Goal: Task Accomplishment & Management: Use online tool/utility

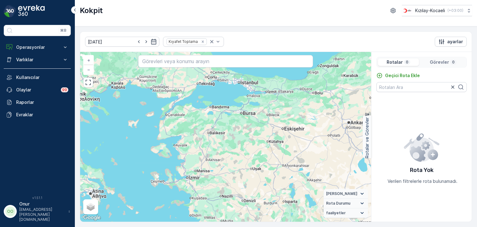
drag, startPoint x: 243, startPoint y: 193, endPoint x: 231, endPoint y: 136, distance: 58.1
click at [231, 136] on div "+ − Uydu Yol haritası Arazi Karışık Leaflet Klavye kısayolları Harita Verileri …" at bounding box center [225, 136] width 291 height 169
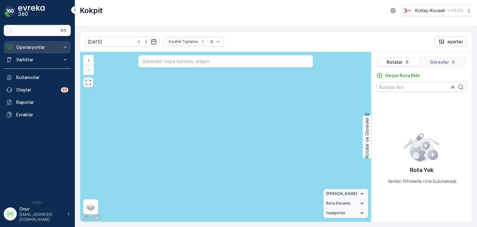
click at [37, 48] on p "Operasyonlar" at bounding box center [37, 47] width 42 height 6
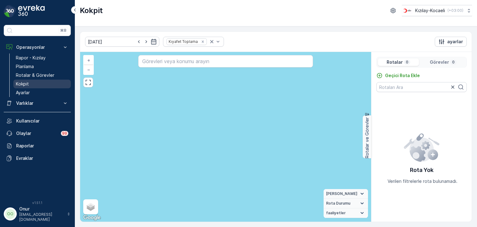
click at [32, 83] on link "Kokpit" at bounding box center [41, 83] width 57 height 9
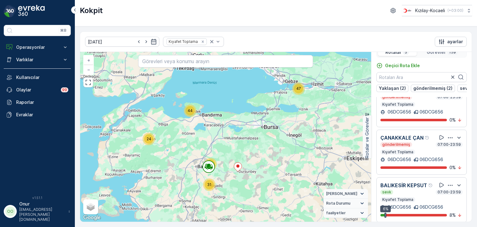
scroll to position [15, 0]
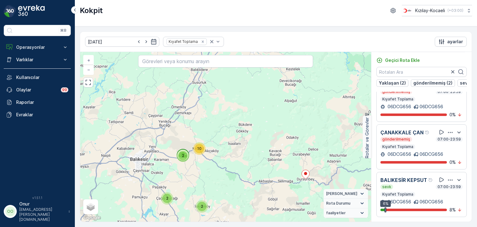
click at [448, 132] on icon "button" at bounding box center [450, 132] width 5 height 1
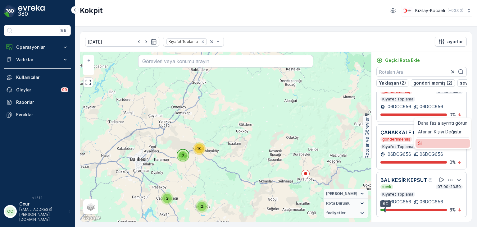
click at [435, 147] on div "Sil" at bounding box center [442, 143] width 54 height 9
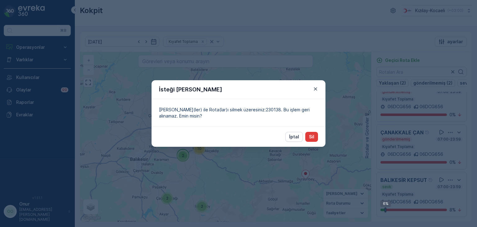
click at [311, 140] on button "Sil" at bounding box center [311, 137] width 13 height 10
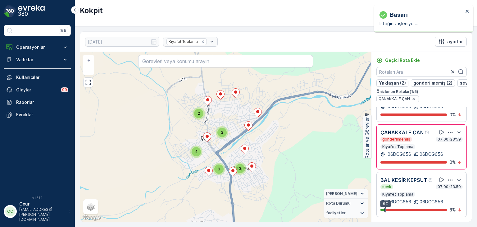
scroll to position [96, 0]
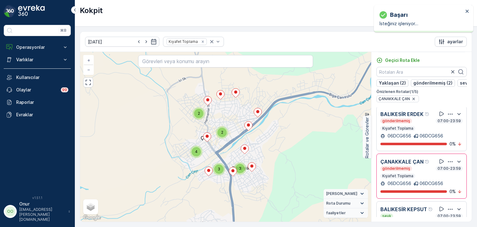
click at [447, 117] on icon "button" at bounding box center [450, 114] width 6 height 6
click at [428, 146] on div "Sil" at bounding box center [442, 142] width 54 height 9
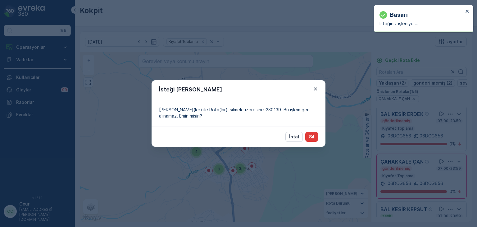
click at [312, 139] on p "Sil" at bounding box center [311, 136] width 5 height 6
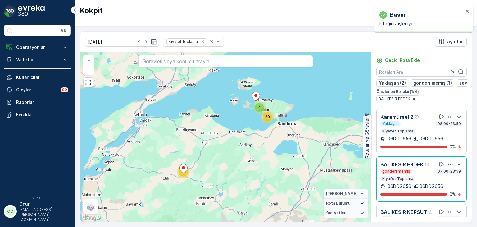
scroll to position [33, 0]
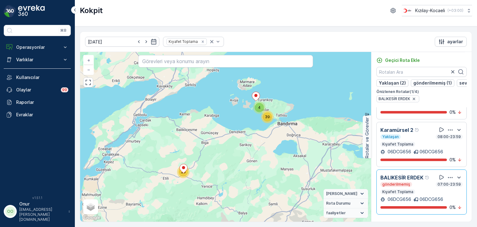
click at [447, 180] on icon "button" at bounding box center [450, 177] width 6 height 6
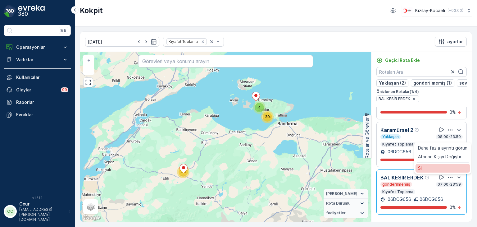
click at [426, 172] on div "Sil" at bounding box center [442, 168] width 54 height 9
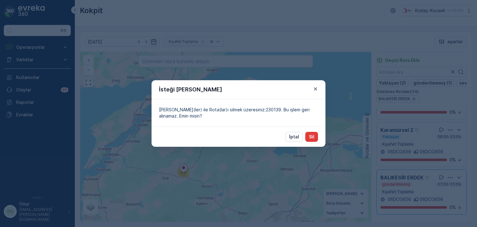
click at [313, 140] on button "Sil" at bounding box center [311, 137] width 13 height 10
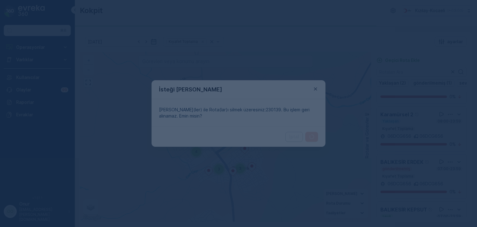
click at [317, 89] on div at bounding box center [238, 113] width 477 height 227
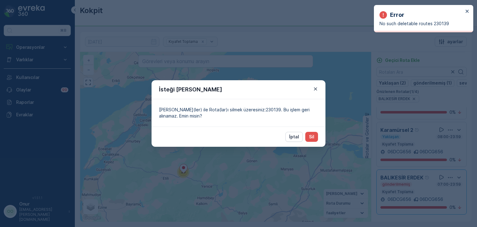
click at [324, 173] on div "İsteği Onayla Şu kimlik(ler) ile Rota(lar)ı silmek üzeresiniz:230139. Bu işlem …" at bounding box center [238, 113] width 477 height 227
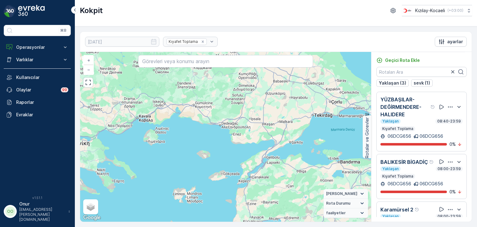
scroll to position [91, 0]
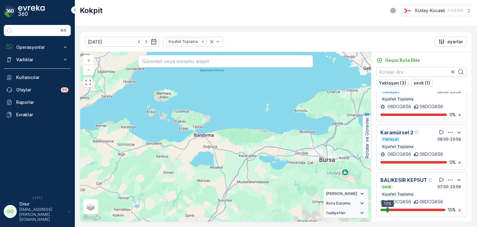
drag, startPoint x: 158, startPoint y: 180, endPoint x: 110, endPoint y: 178, distance: 47.2
click at [110, 178] on div "+ − Uydu Yol haritası Arazi Karışık Leaflet Klavye kısayolları Harita Verileri …" at bounding box center [225, 136] width 291 height 169
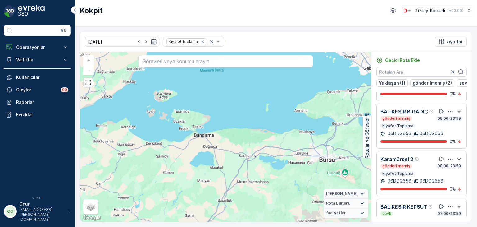
scroll to position [0, 0]
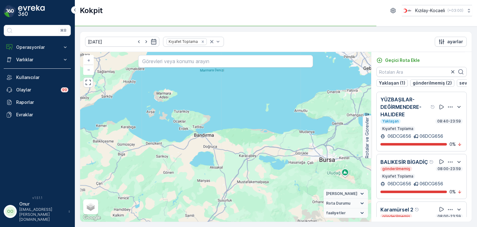
click at [447, 110] on icon "button" at bounding box center [450, 107] width 6 height 6
click at [436, 135] on div "Sil" at bounding box center [442, 135] width 54 height 9
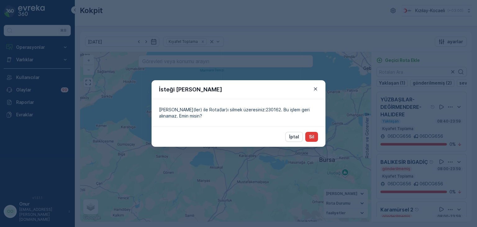
click at [311, 138] on p "Sil" at bounding box center [311, 136] width 5 height 6
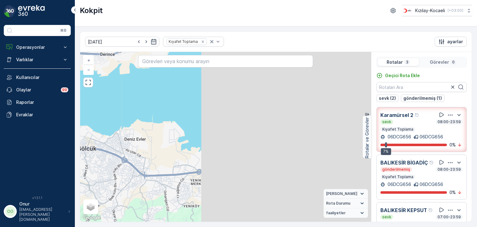
drag, startPoint x: 334, startPoint y: 147, endPoint x: 140, endPoint y: 158, distance: 194.3
click at [140, 158] on div "+ − Uydu Yol haritası Arazi Karışık Leaflet Klavye kısayolları Harita Verileri …" at bounding box center [225, 136] width 291 height 169
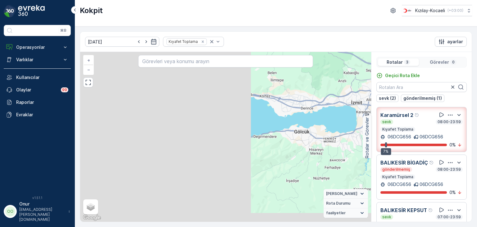
drag, startPoint x: 178, startPoint y: 165, endPoint x: 353, endPoint y: 141, distance: 176.7
click at [353, 141] on div "+ − Uydu Yol haritası Arazi Karışık Leaflet Klavye kısayolları Harita Verileri …" at bounding box center [225, 136] width 291 height 169
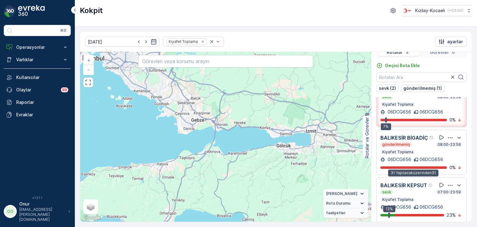
scroll to position [15, 0]
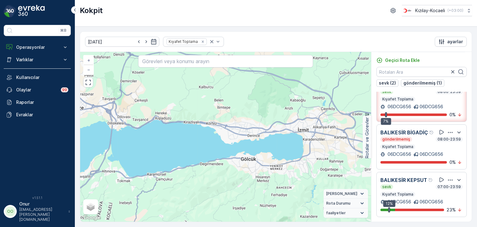
drag, startPoint x: 164, startPoint y: 173, endPoint x: 255, endPoint y: 161, distance: 92.3
click at [255, 161] on div "+ − Uydu Yol haritası Arazi Karışık Leaflet Klavye kısayolları Harita Verileri …" at bounding box center [225, 136] width 291 height 169
click at [448, 177] on icon "button" at bounding box center [450, 180] width 6 height 6
click at [289, 168] on div "+ − Uydu Yol haritası Arazi Karışık Leaflet Klavye kısayolları Harita Verileri …" at bounding box center [225, 136] width 291 height 169
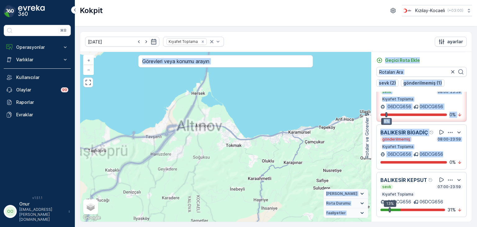
drag, startPoint x: 371, startPoint y: 158, endPoint x: 157, endPoint y: 161, distance: 214.5
click at [157, 161] on div "+ − Uydu Yol haritası Arazi Karışık Leaflet Klavye kısayolları Harita Verileri …" at bounding box center [275, 136] width 391 height 169
click at [269, 140] on div "+ − Uydu Yol haritası Arazi Karışık Leaflet Klavye kısayolları Harita Verileri …" at bounding box center [225, 136] width 291 height 169
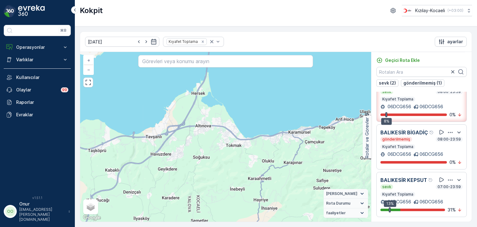
click at [448, 177] on icon "button" at bounding box center [450, 180] width 6 height 6
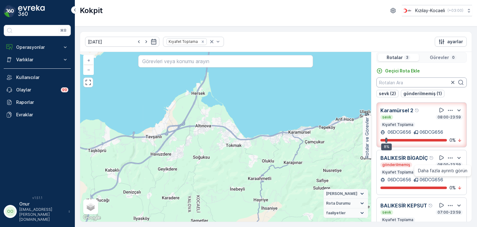
scroll to position [0, 0]
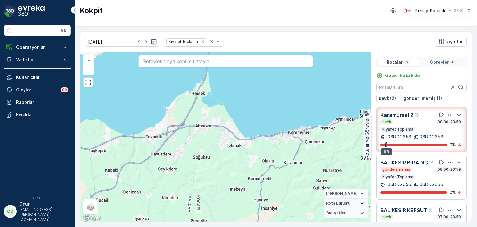
click at [433, 61] on p "Görevler" at bounding box center [439, 62] width 19 height 6
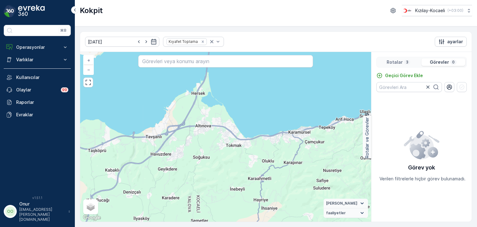
click at [400, 62] on p "Rotalar" at bounding box center [394, 62] width 16 height 6
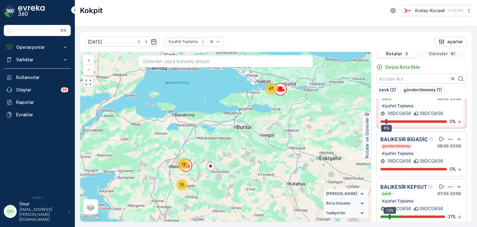
scroll to position [15, 0]
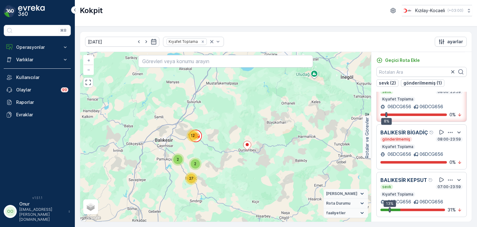
drag, startPoint x: 190, startPoint y: 160, endPoint x: 216, endPoint y: 145, distance: 30.3
click at [216, 145] on div "19 28 2 2 27 12 + − Uydu Yol haritası Arazi Karışık Leaflet Klavye kısayolları …" at bounding box center [225, 136] width 291 height 169
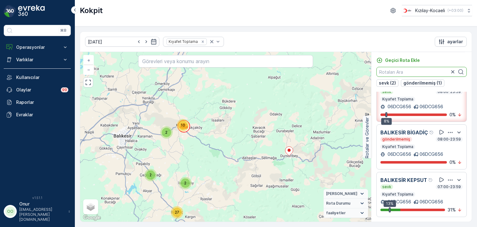
click at [406, 74] on input "text" at bounding box center [421, 72] width 90 height 10
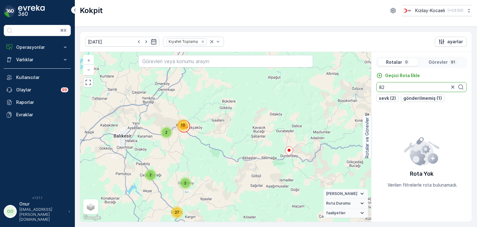
type input "827"
drag, startPoint x: 392, startPoint y: 88, endPoint x: 322, endPoint y: 85, distance: 69.9
click at [322, 85] on div "19 8 20 2 2 27 2 10 + − Uydu Yol haritası Arazi Karışık Leaflet Klavye kısayoll…" at bounding box center [275, 136] width 391 height 169
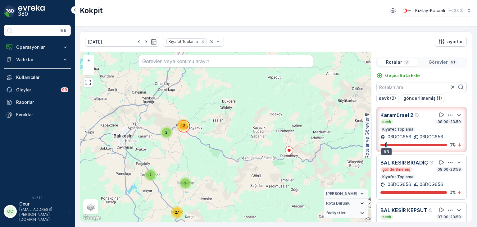
click at [446, 62] on p "Görevler" at bounding box center [437, 62] width 19 height 6
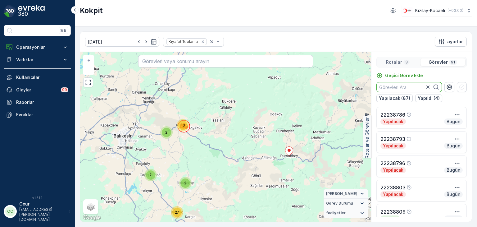
click at [399, 85] on input "text" at bounding box center [408, 87] width 65 height 10
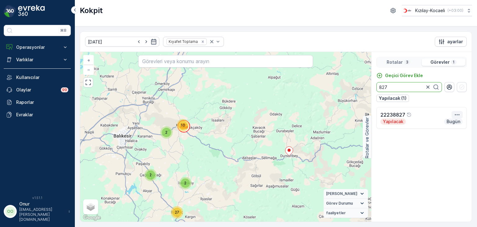
type input "827"
click at [456, 113] on icon "button" at bounding box center [457, 114] width 6 height 6
click at [446, 121] on span "Daha fazla ayrıntı görün" at bounding box center [443, 124] width 49 height 6
click at [411, 63] on div "Rotalar 3" at bounding box center [398, 61] width 41 height 7
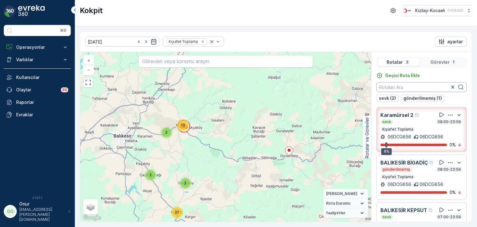
click at [404, 89] on input "text" at bounding box center [421, 87] width 90 height 10
click at [436, 64] on p "Görevler" at bounding box center [439, 62] width 19 height 6
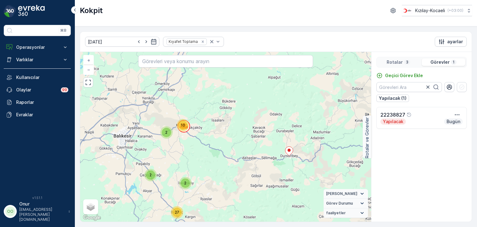
click at [402, 65] on div "Rotalar 3" at bounding box center [398, 61] width 41 height 7
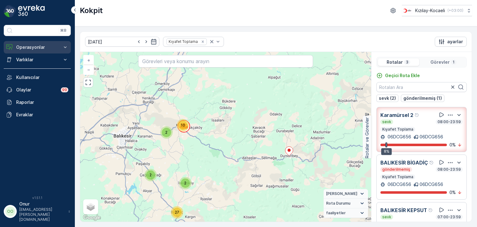
click at [36, 51] on button "Operasyonlar" at bounding box center [37, 47] width 67 height 12
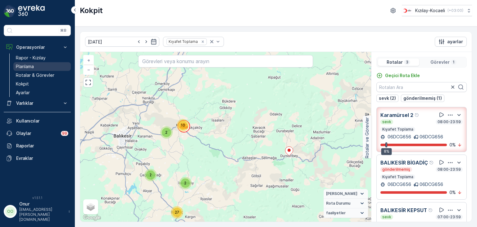
click at [29, 63] on p "Planlama" at bounding box center [25, 66] width 18 height 6
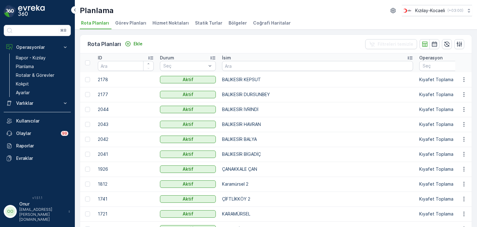
click at [164, 23] on span "Hizmet Noktaları" at bounding box center [170, 23] width 36 height 6
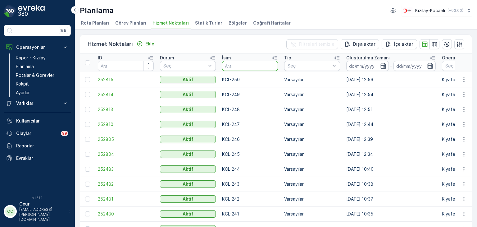
click at [234, 65] on input "text" at bounding box center [250, 66] width 56 height 10
type input "dursun"
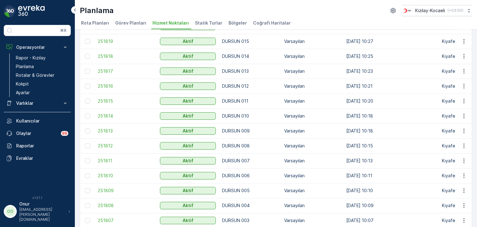
scroll to position [62, 0]
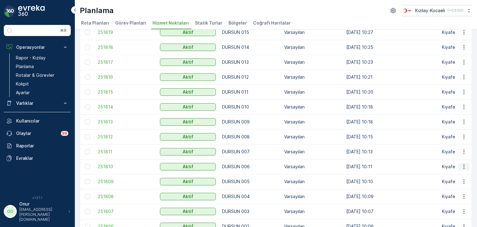
click at [461, 164] on icon "button" at bounding box center [464, 166] width 6 height 6
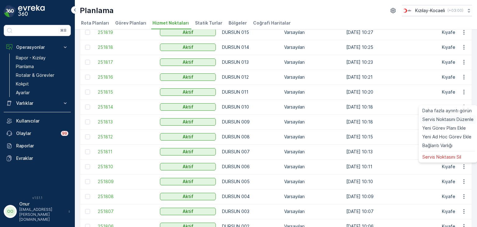
click at [453, 118] on span "Servis Noktasını Düzenle" at bounding box center [447, 119] width 51 height 6
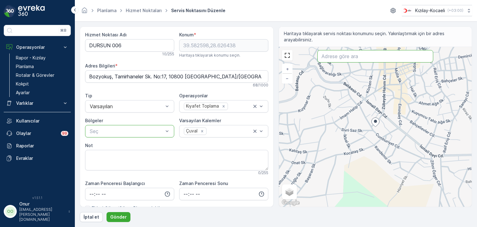
click at [362, 60] on input "text" at bounding box center [375, 56] width 116 height 12
paste input "Tokmak Köyü (Tokmak Mh.), Cumhuriyet Cd No:10"
type input "Tokmak Köyü (Tokmak Mh.), Cumhuriyet Cd No:10"
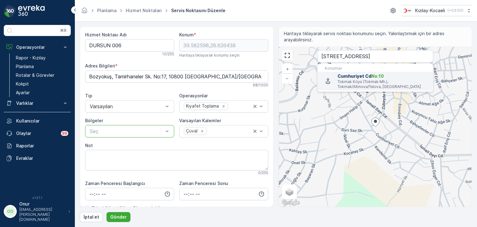
click at [363, 79] on p "Tokmak Köyü (Tokmak Mh.), Tokmak/Altınova/Yalova, Türkiye" at bounding box center [382, 84] width 91 height 10
type input "40.6803555,29.5438802"
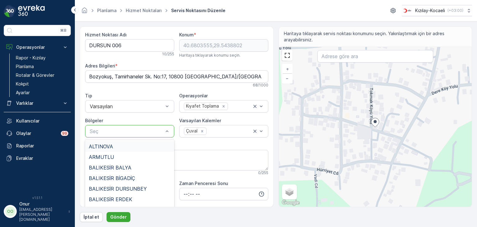
click at [169, 131] on div "Seç" at bounding box center [129, 131] width 89 height 12
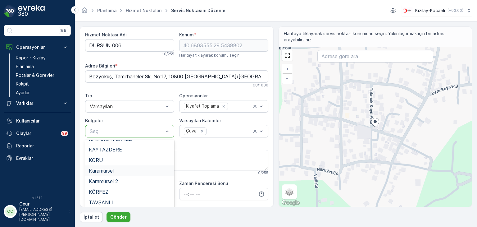
scroll to position [186, 0]
click at [120, 173] on div "TAVŞANLI" at bounding box center [130, 171] width 82 height 6
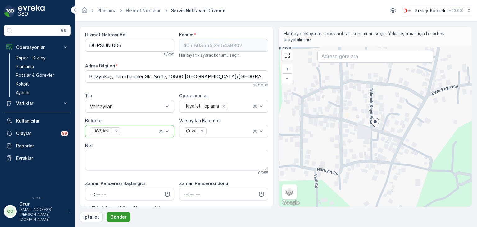
click at [120, 215] on p "Gönder" at bounding box center [118, 217] width 16 height 6
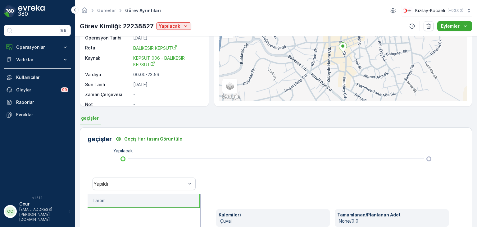
scroll to position [164, 0]
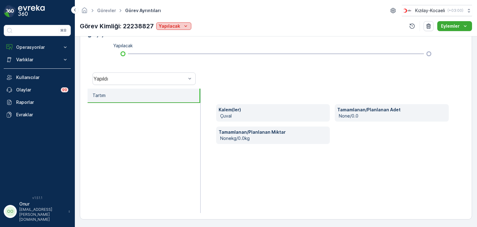
click at [186, 25] on icon "Yapılacak" at bounding box center [185, 26] width 6 height 6
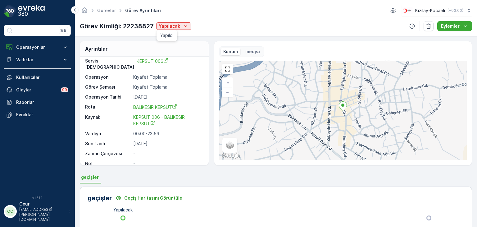
scroll to position [0, 0]
click at [180, 26] on div "Yapılacak" at bounding box center [174, 26] width 30 height 6
click at [184, 25] on icon "Yapılacak" at bounding box center [185, 26] width 3 height 2
click at [334, 38] on div "Ayrıntılar Görev ID 22238827 Servis Noktası KEPSUT 006 Operasyon Kıyafet Toplam…" at bounding box center [276, 131] width 402 height 190
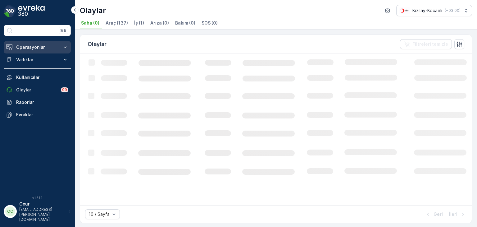
click at [35, 46] on p "Operasyonlar" at bounding box center [37, 47] width 42 height 6
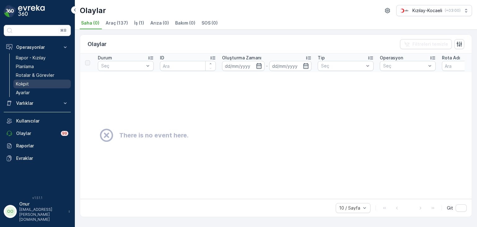
click at [25, 82] on p "Kokpit" at bounding box center [22, 84] width 13 height 6
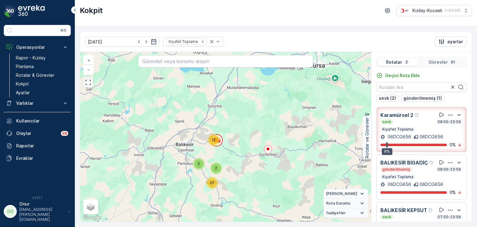
drag, startPoint x: 210, startPoint y: 164, endPoint x: 245, endPoint y: 139, distance: 42.8
click at [245, 139] on div "19 28 2 2 27 12 + − Uydu Yol haritası Arazi Karışık Leaflet Klavye kısayolları …" at bounding box center [225, 136] width 291 height 169
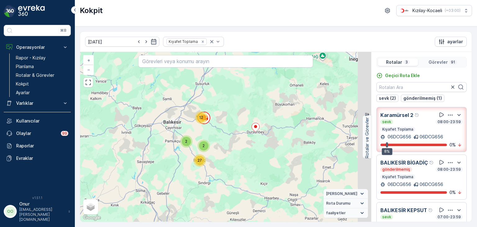
drag, startPoint x: 258, startPoint y: 120, endPoint x: 208, endPoint y: 128, distance: 51.3
click at [208, 128] on div "19 28 2 2 27 12 + − Uydu Yol haritası Arazi Karışık Leaflet Klavye kısayolları …" at bounding box center [225, 136] width 291 height 169
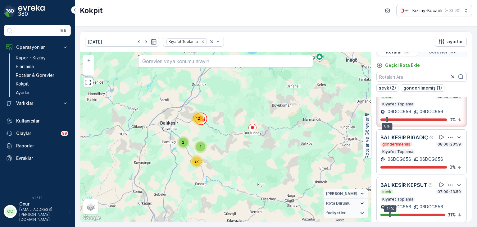
scroll to position [15, 0]
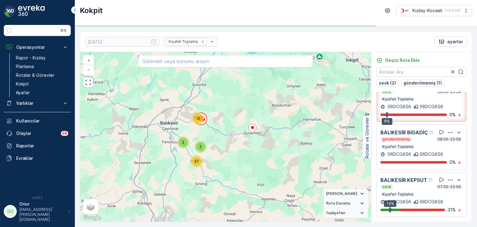
click at [449, 179] on icon "button" at bounding box center [450, 179] width 5 height 1
click at [439, 173] on span "Daha fazla ayrıntı görün" at bounding box center [442, 170] width 49 height 6
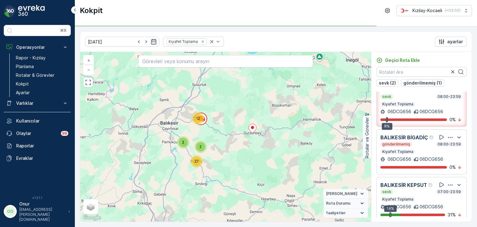
scroll to position [0, 0]
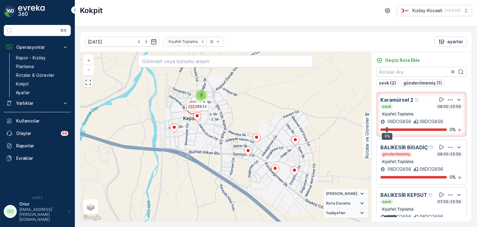
drag, startPoint x: 176, startPoint y: 80, endPoint x: 207, endPoint y: 143, distance: 70.2
click at [201, 123] on div at bounding box center [197, 117] width 8 height 11
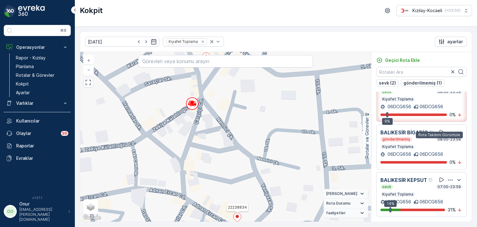
scroll to position [29, 0]
click at [447, 177] on icon "button" at bounding box center [450, 180] width 6 height 6
click at [443, 173] on span "Daha fazla ayrıntı görün" at bounding box center [442, 170] width 49 height 6
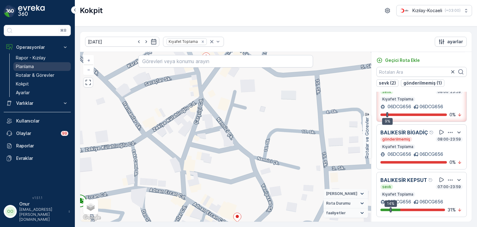
click at [20, 65] on p "Planlama" at bounding box center [25, 66] width 18 height 6
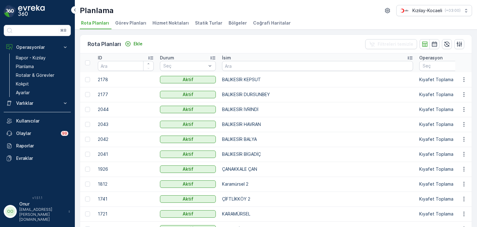
click at [176, 22] on span "Hizmet Noktaları" at bounding box center [170, 23] width 36 height 6
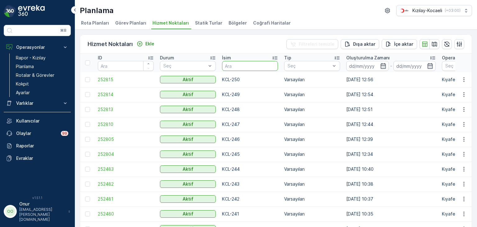
click at [234, 67] on input "text" at bounding box center [250, 66] width 56 height 10
type input "dursunbey"
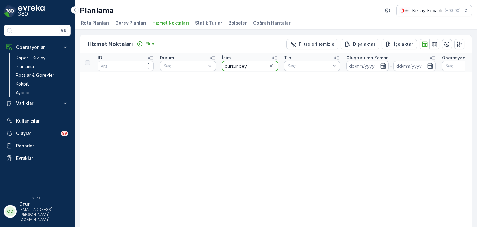
drag, startPoint x: 256, startPoint y: 67, endPoint x: 128, endPoint y: 66, distance: 128.8
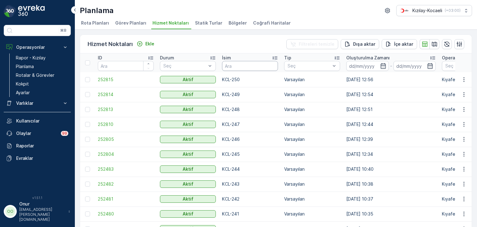
click at [255, 67] on input "text" at bounding box center [250, 66] width 56 height 10
type input "004"
click at [464, 93] on icon "button" at bounding box center [464, 94] width 6 height 6
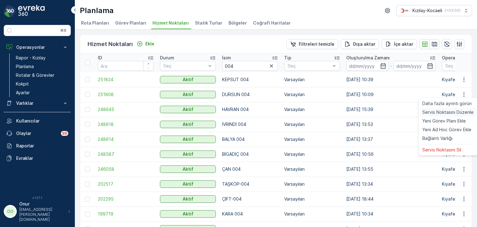
click at [449, 109] on span "Servis Noktasını Düzenle" at bounding box center [447, 112] width 51 height 6
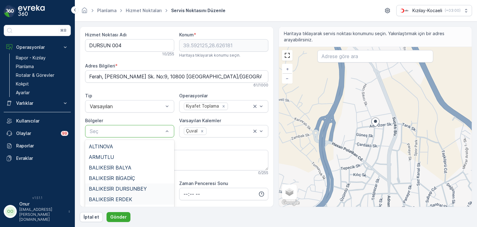
scroll to position [31, 0]
click at [129, 190] on span "BALIKESİR KEPSUT" at bounding box center [112, 189] width 47 height 6
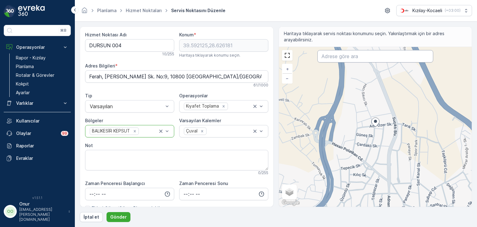
click at [325, 57] on input "text" at bounding box center [375, 56] width 116 height 12
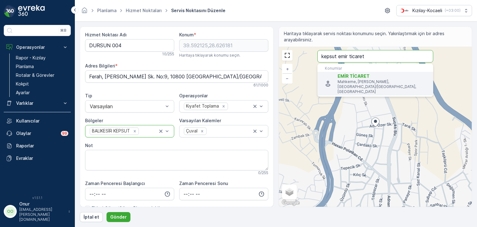
type input "kepsut emir ticaret"
click at [372, 74] on span "EMİR TİCARET" at bounding box center [382, 76] width 91 height 6
type input "39.692885,28.1534677"
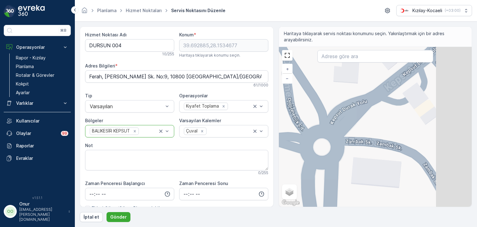
drag, startPoint x: 397, startPoint y: 116, endPoint x: 345, endPoint y: 151, distance: 62.6
click at [345, 151] on div "+ − Uydu Yol haritası Arazi Karışık Leaflet Klavye kısayolları Harita Verileri …" at bounding box center [375, 127] width 193 height 160
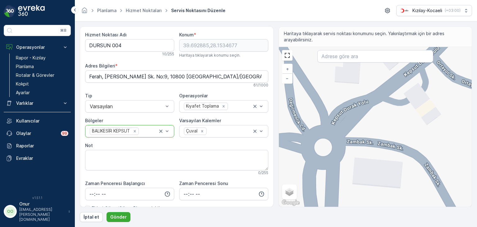
click at [314, 120] on div "+ − Uydu Yol haritası Arazi Karışık Leaflet Klavye kısayolları Harita Verileri …" at bounding box center [375, 127] width 193 height 160
type input "39.693316544720965,28.155525539789924"
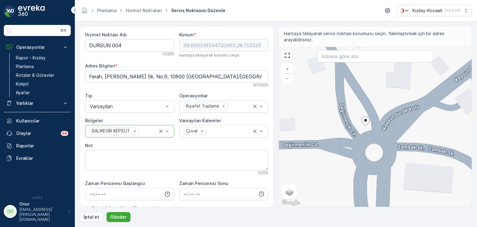
type Bilgileri "Mahkeme, Değirmenlik Cd. No:21, 10660 Kepsut/Balıkesir, Türkiye"
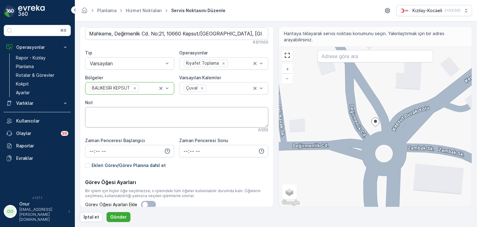
scroll to position [69, 0]
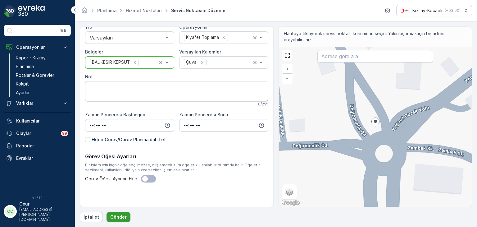
click at [122, 215] on p "Gönder" at bounding box center [118, 217] width 16 height 6
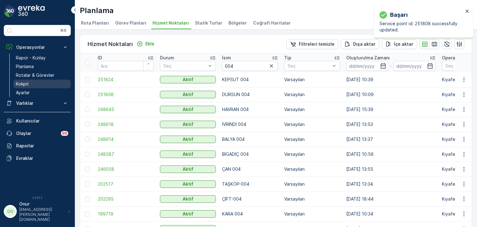
click at [28, 85] on p "Kokpit" at bounding box center [22, 84] width 13 height 6
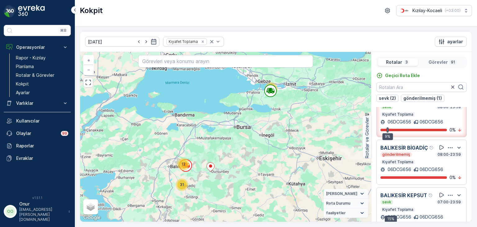
scroll to position [29, 0]
click at [449, 192] on icon "button" at bounding box center [450, 195] width 6 height 6
click at [444, 189] on span "Daha fazla ayrıntı görün" at bounding box center [442, 186] width 49 height 6
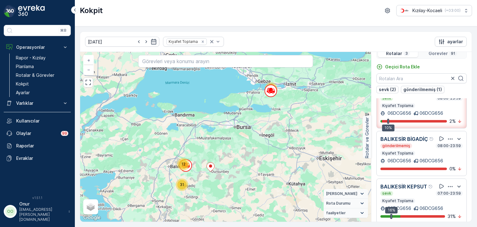
scroll to position [15, 0]
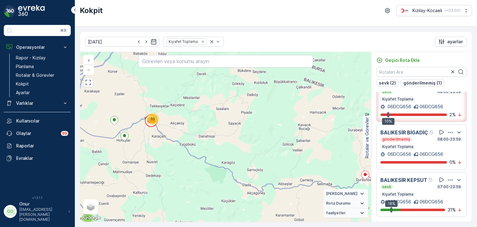
click at [449, 177] on icon "button" at bounding box center [450, 180] width 6 height 6
click at [447, 173] on span "Daha fazla ayrıntı görün" at bounding box center [442, 170] width 49 height 6
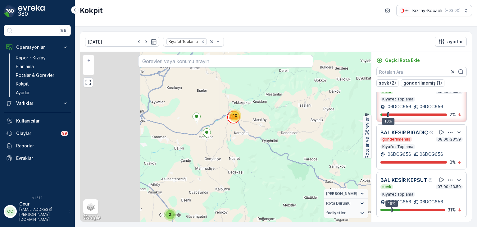
drag, startPoint x: 178, startPoint y: 129, endPoint x: 285, endPoint y: 120, distance: 107.1
click at [285, 120] on div "12 7 8 20 2 2 27 10 + − Uydu Yol haritası Arazi Karışık Leaflet Klavye kısayoll…" at bounding box center [225, 136] width 291 height 169
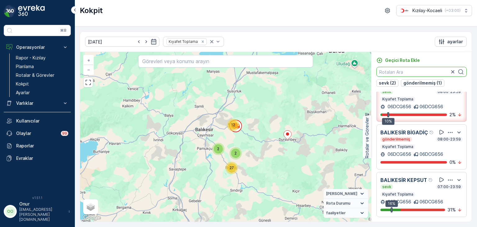
click at [403, 69] on input "text" at bounding box center [421, 72] width 90 height 10
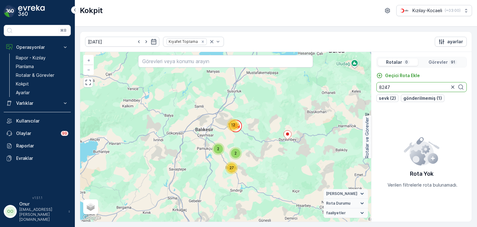
scroll to position [0, 0]
type input "827"
drag, startPoint x: 393, startPoint y: 88, endPoint x: 373, endPoint y: 86, distance: 19.7
click at [373, 86] on div "Geçici Rota Ekle 827 sevk (2) gönderilmemiş (1)" at bounding box center [421, 86] width 100 height 29
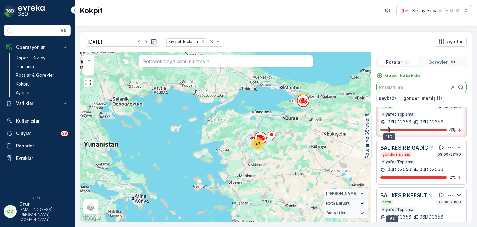
scroll to position [15, 0]
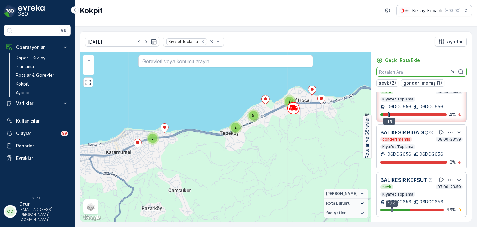
click at [447, 177] on icon "button" at bounding box center [450, 180] width 6 height 6
click at [442, 175] on div "Daha fazla ayrıntı görün" at bounding box center [442, 170] width 54 height 9
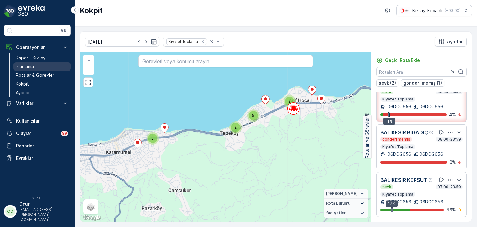
click at [30, 64] on p "Planlama" at bounding box center [25, 66] width 18 height 6
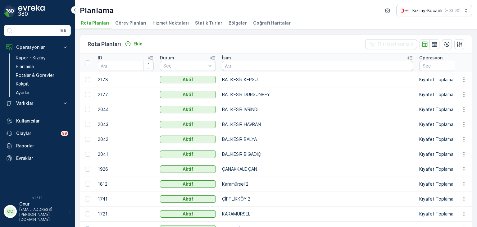
click at [164, 25] on span "Hizmet Noktaları" at bounding box center [170, 23] width 36 height 6
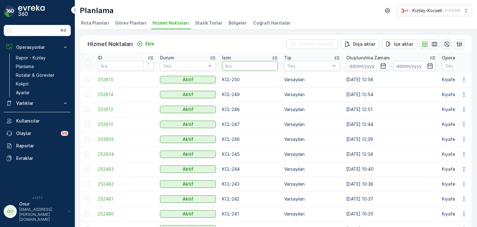
click at [236, 66] on input "text" at bounding box center [250, 66] width 56 height 10
type input "keps"
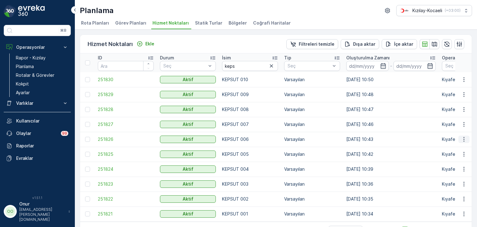
click at [463, 141] on icon "button" at bounding box center [463, 139] width 1 height 5
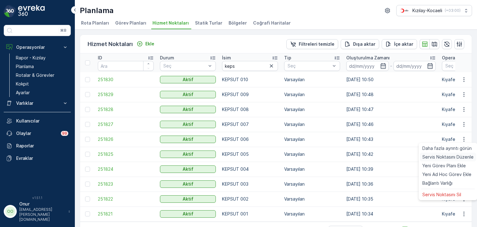
click at [450, 159] on span "Servis Noktasını Düzenle" at bounding box center [447, 157] width 51 height 6
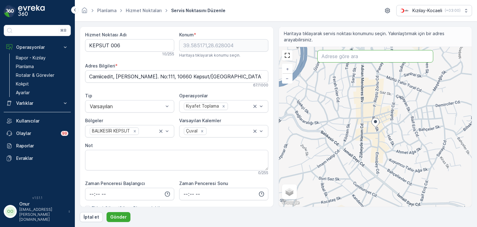
click at [343, 60] on input "text" at bounding box center [375, 56] width 116 height 12
paste input "Adnan Ercan Cd. No:57"
type input "Adnan Ercan Cd. No:57"
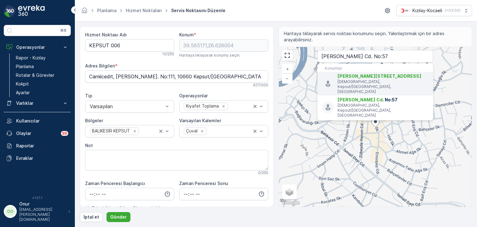
click at [348, 74] on span "Adnan Ercan Cd. no 57" at bounding box center [379, 75] width 84 height 5
type input "39.690138,28.153204"
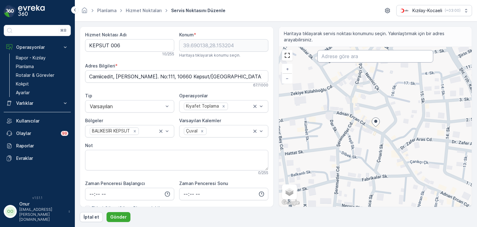
click at [345, 59] on input "text" at bounding box center [375, 56] width 116 height 12
paste input "Adnan Ercan Cd. No:57"
type input "Adnan Ercan Cd. No:57"
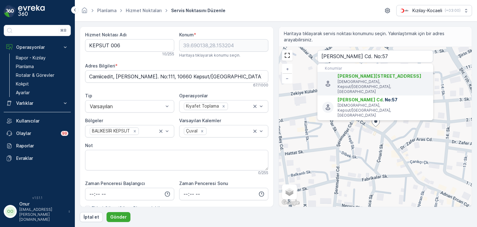
click at [349, 75] on span "Adnan Ercan Cd. no 57" at bounding box center [379, 75] width 84 height 5
type Bilgileri "Camiicedit, Adnan Ercan Cd. No:57, 10660 Kepsut/Balıkesir, Türkiye"
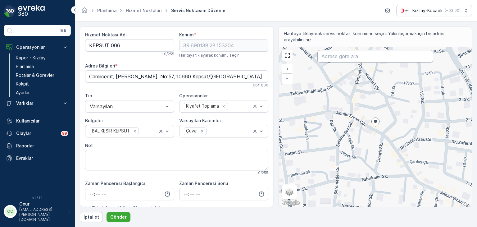
click at [353, 57] on input "text" at bounding box center [375, 56] width 116 height 12
paste input "Adnan Ercan Cd. No:57"
type input "Adnan Ercan Cd. No:57"
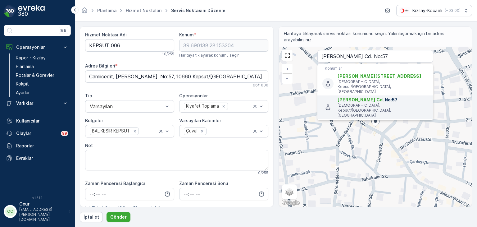
click at [356, 97] on span "Adnan Ercan Cd" at bounding box center [359, 99] width 45 height 5
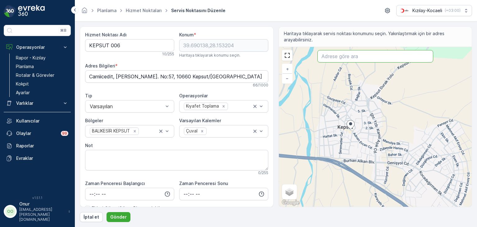
click at [356, 61] on input "text" at bounding box center [375, 56] width 116 height 12
click at [356, 57] on input "text" at bounding box center [375, 56] width 116 height 12
paste input "Camiicedit, Adnan Ercan Cd. No:57"
type input "Camiicedit, Adnan Ercan Cd. No:57"
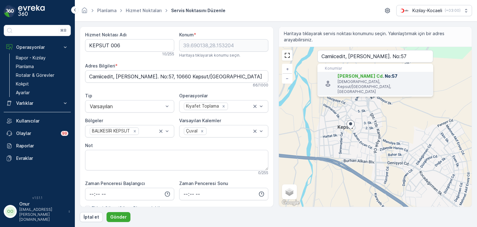
click at [354, 78] on span "Adnan Ercan Cd" at bounding box center [359, 75] width 45 height 5
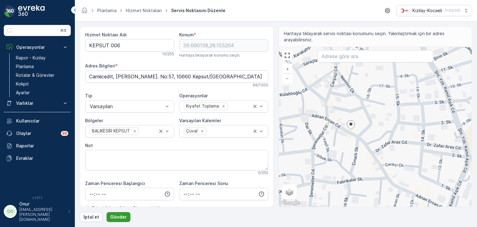
click at [123, 217] on p "Gönder" at bounding box center [118, 217] width 16 height 6
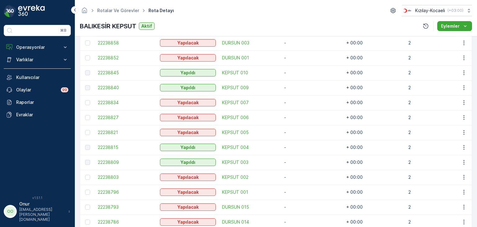
scroll to position [220, 0]
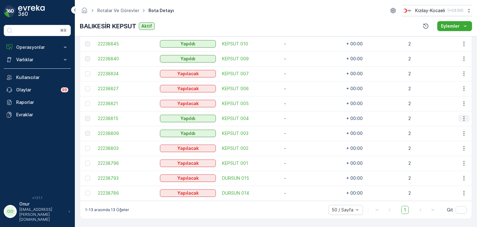
click at [463, 115] on icon "button" at bounding box center [464, 118] width 6 height 6
click at [454, 125] on span "Daha fazla ayrıntı görün" at bounding box center [449, 125] width 49 height 6
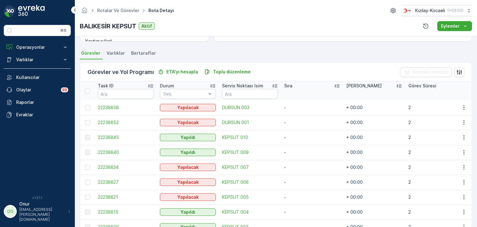
scroll to position [155, 0]
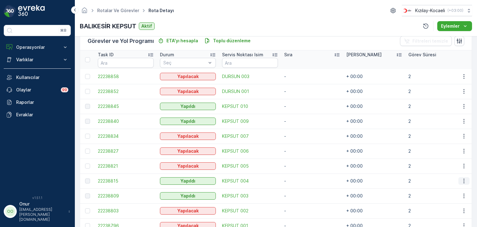
click at [463, 181] on icon "button" at bounding box center [464, 181] width 6 height 6
click at [449, 187] on span "Daha fazla ayrıntı görün" at bounding box center [449, 189] width 49 height 6
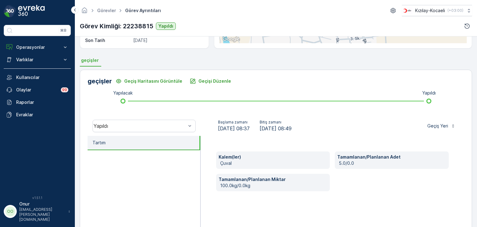
scroll to position [124, 0]
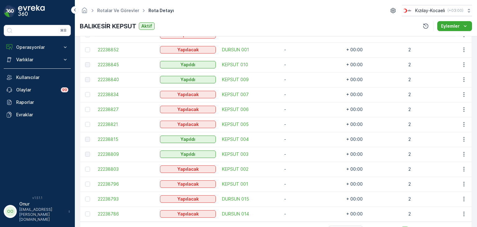
scroll to position [158, 0]
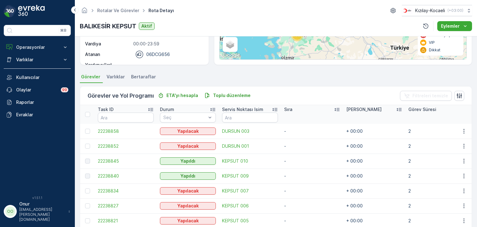
scroll to position [96, 0]
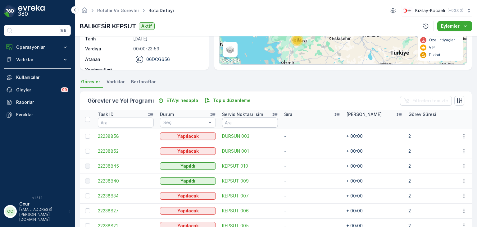
click at [248, 122] on input "text" at bounding box center [250, 122] width 56 height 10
type input "004"
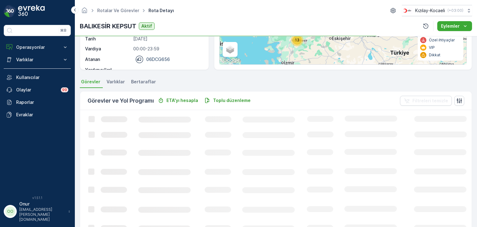
scroll to position [93, 0]
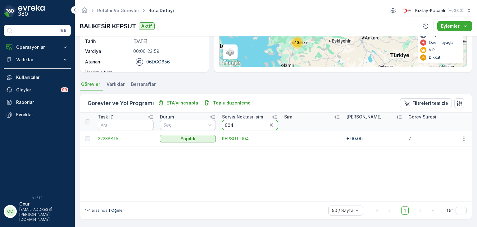
drag, startPoint x: 246, startPoint y: 122, endPoint x: 223, endPoint y: 121, distance: 22.4
click at [223, 121] on input "004" at bounding box center [250, 125] width 56 height 10
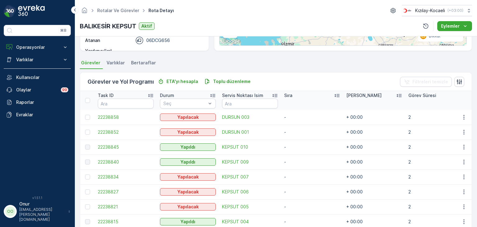
scroll to position [34, 0]
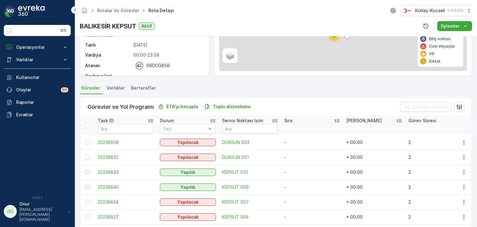
scroll to position [124, 0]
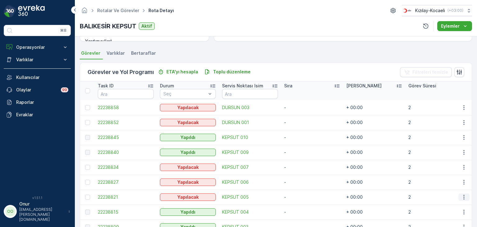
click at [463, 197] on icon "button" at bounding box center [464, 197] width 6 height 6
click at [458, 150] on span "Daha fazla ayrıntı görün" at bounding box center [449, 149] width 49 height 6
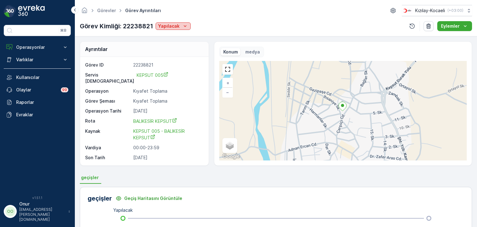
click at [176, 27] on p "Yapılacak" at bounding box center [168, 26] width 21 height 6
click at [173, 34] on div "Yapıldı" at bounding box center [166, 35] width 18 height 9
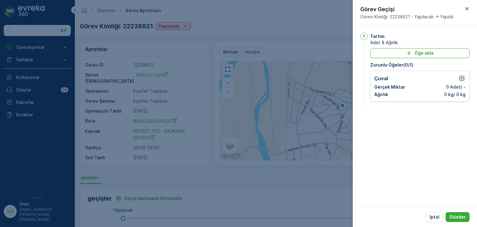
click at [459, 79] on icon "button" at bounding box center [461, 78] width 5 height 5
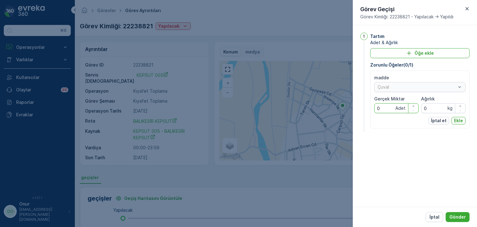
drag, startPoint x: 390, startPoint y: 107, endPoint x: 362, endPoint y: 107, distance: 27.3
click at [362, 107] on div "1 Tartım Adet & Ağırlık Öğe ekle Zorunlu Öğeler ( 0 / 1 ) madde Çuval Gerçek Mi…" at bounding box center [414, 83] width 109 height 101
type Miktar "4"
drag, startPoint x: 435, startPoint y: 108, endPoint x: 411, endPoint y: 109, distance: 24.2
click at [411, 109] on div "madde Çuval Gerçek Miktar 4 Adet Ağırlık 0 kg" at bounding box center [419, 93] width 91 height 38
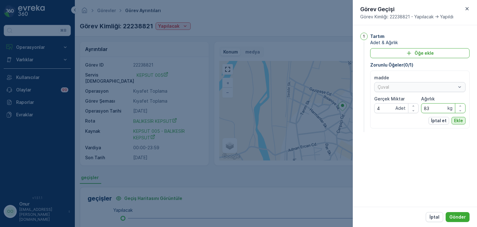
type input "83"
click at [456, 117] on p "Ekle" at bounding box center [458, 120] width 9 height 6
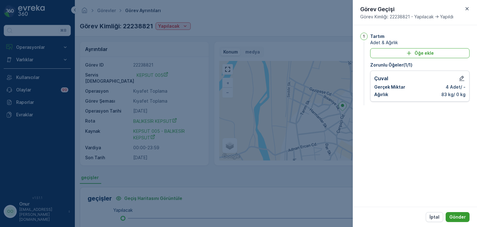
click at [456, 214] on p "Gönder" at bounding box center [457, 217] width 16 height 6
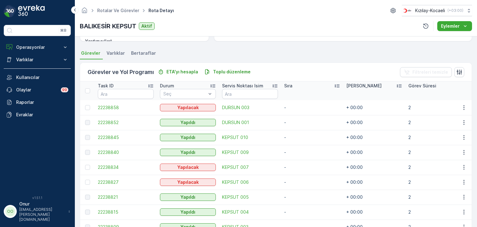
scroll to position [155, 0]
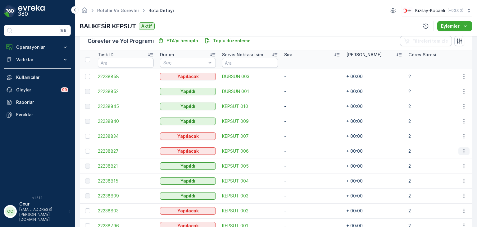
click at [462, 151] on icon "button" at bounding box center [464, 151] width 6 height 6
click at [452, 158] on span "Daha fazla ayrıntı görün" at bounding box center [449, 160] width 49 height 6
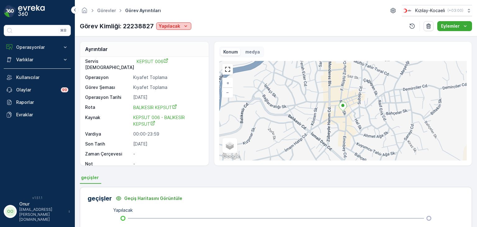
click at [182, 28] on icon "Yapılacak" at bounding box center [185, 26] width 6 height 6
click at [170, 34] on span "Yapıldı" at bounding box center [166, 35] width 13 height 6
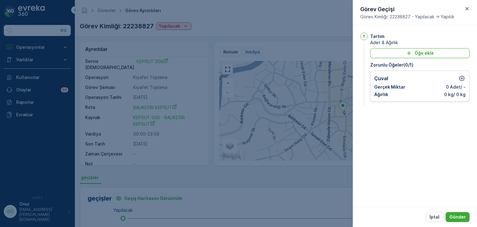
click at [462, 79] on icon "button" at bounding box center [461, 78] width 6 height 6
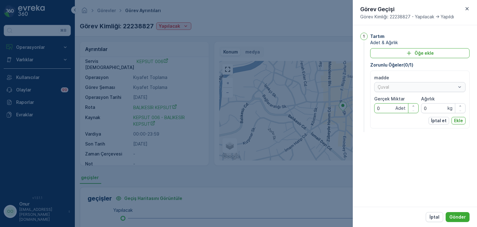
drag, startPoint x: 382, startPoint y: 111, endPoint x: 374, endPoint y: 108, distance: 8.8
click at [374, 108] on div "madde Çuval Gerçek Miktar 0 Adet Ağırlık 0 kg İptal et Ekle" at bounding box center [419, 99] width 99 height 58
type Miktar "3"
drag, startPoint x: 428, startPoint y: 110, endPoint x: 419, endPoint y: 110, distance: 9.3
click at [419, 110] on div "madde Çuval Gerçek Miktar 3 Adet Ağırlık 0 kg" at bounding box center [419, 93] width 91 height 38
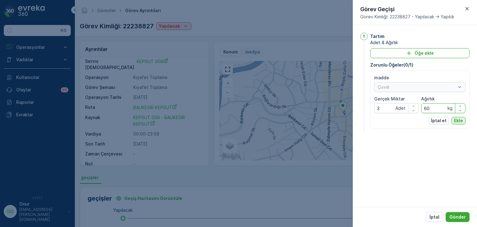
type input "60"
click at [464, 119] on button "Ekle" at bounding box center [458, 120] width 14 height 7
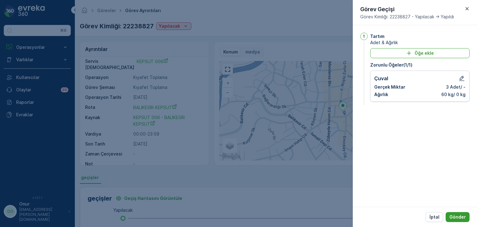
click at [459, 214] on p "Gönder" at bounding box center [457, 217] width 16 height 6
